Goal: Navigation & Orientation: Go to known website

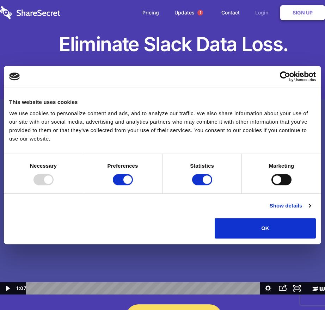
click at [263, 13] on link "Login" at bounding box center [263, 13] width 31 height 22
